Goal: Information Seeking & Learning: Learn about a topic

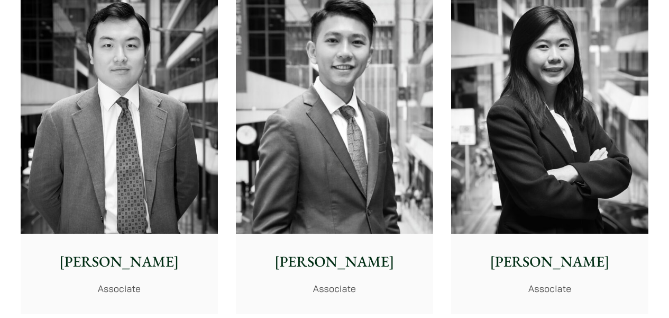
scroll to position [4522, 0]
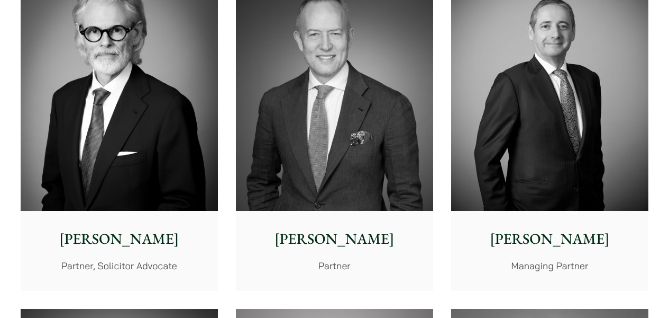
scroll to position [395, 0]
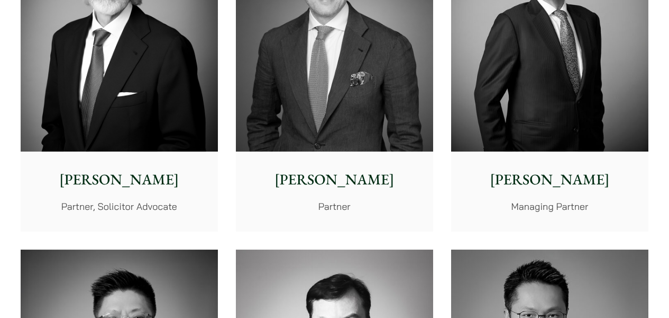
click at [103, 103] on img at bounding box center [119, 27] width 197 height 247
click at [550, 151] on img at bounding box center [549, 27] width 197 height 247
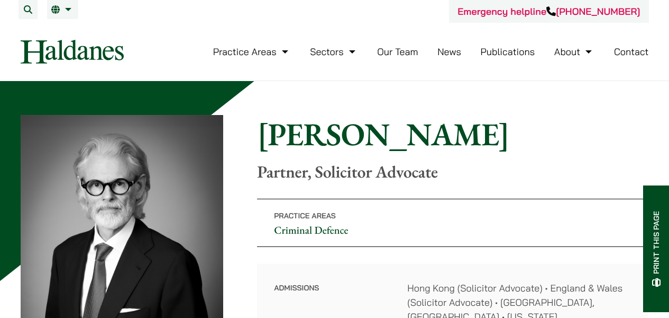
scroll to position [100, 0]
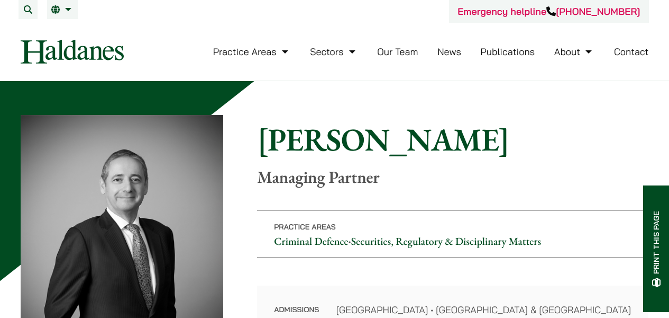
scroll to position [91, 0]
